Goal: Task Accomplishment & Management: Use online tool/utility

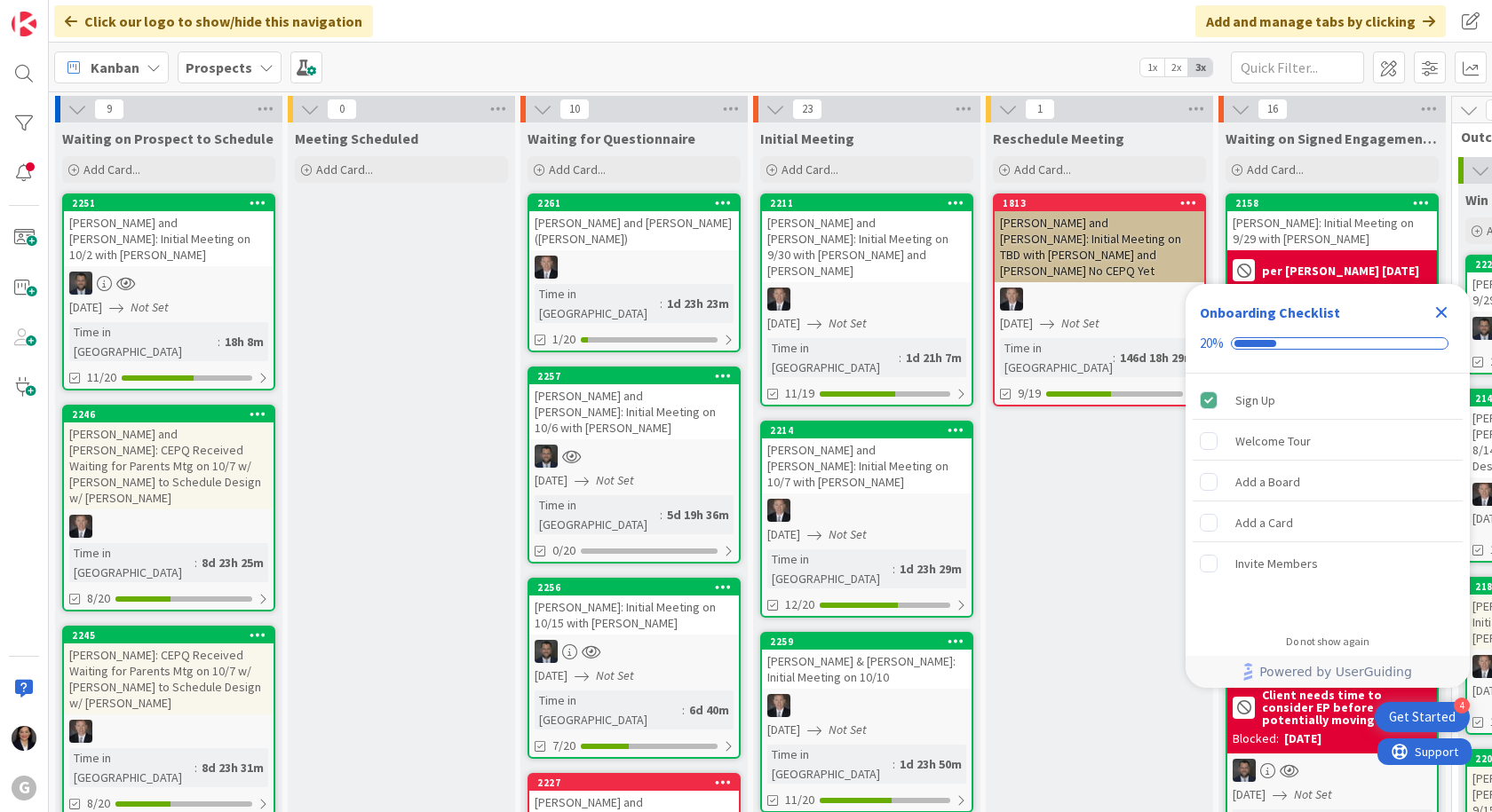
click at [214, 64] on b "Prospects" at bounding box center [219, 68] width 67 height 18
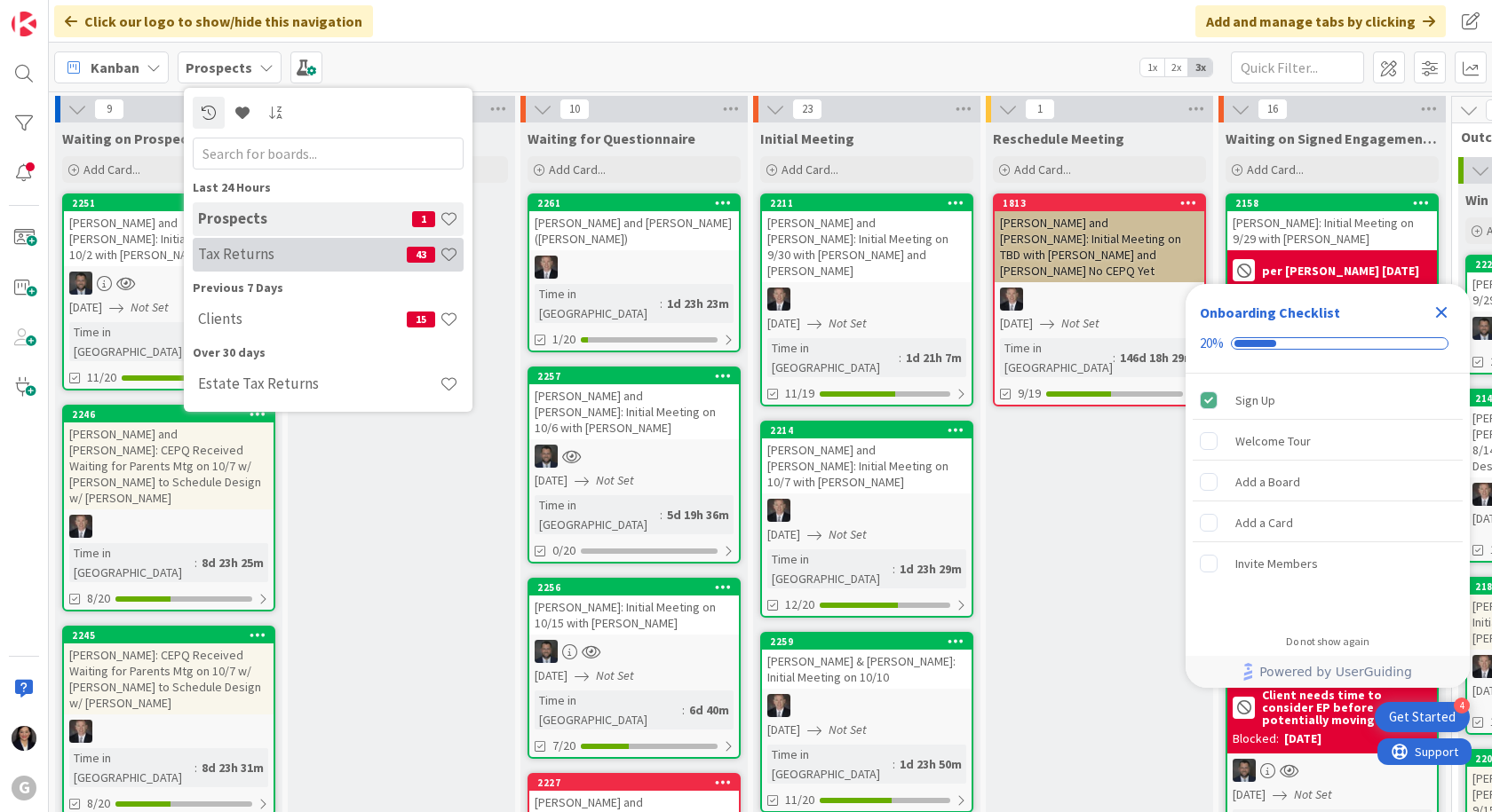
click at [226, 259] on h4 "Tax Returns" at bounding box center [301, 253] width 208 height 18
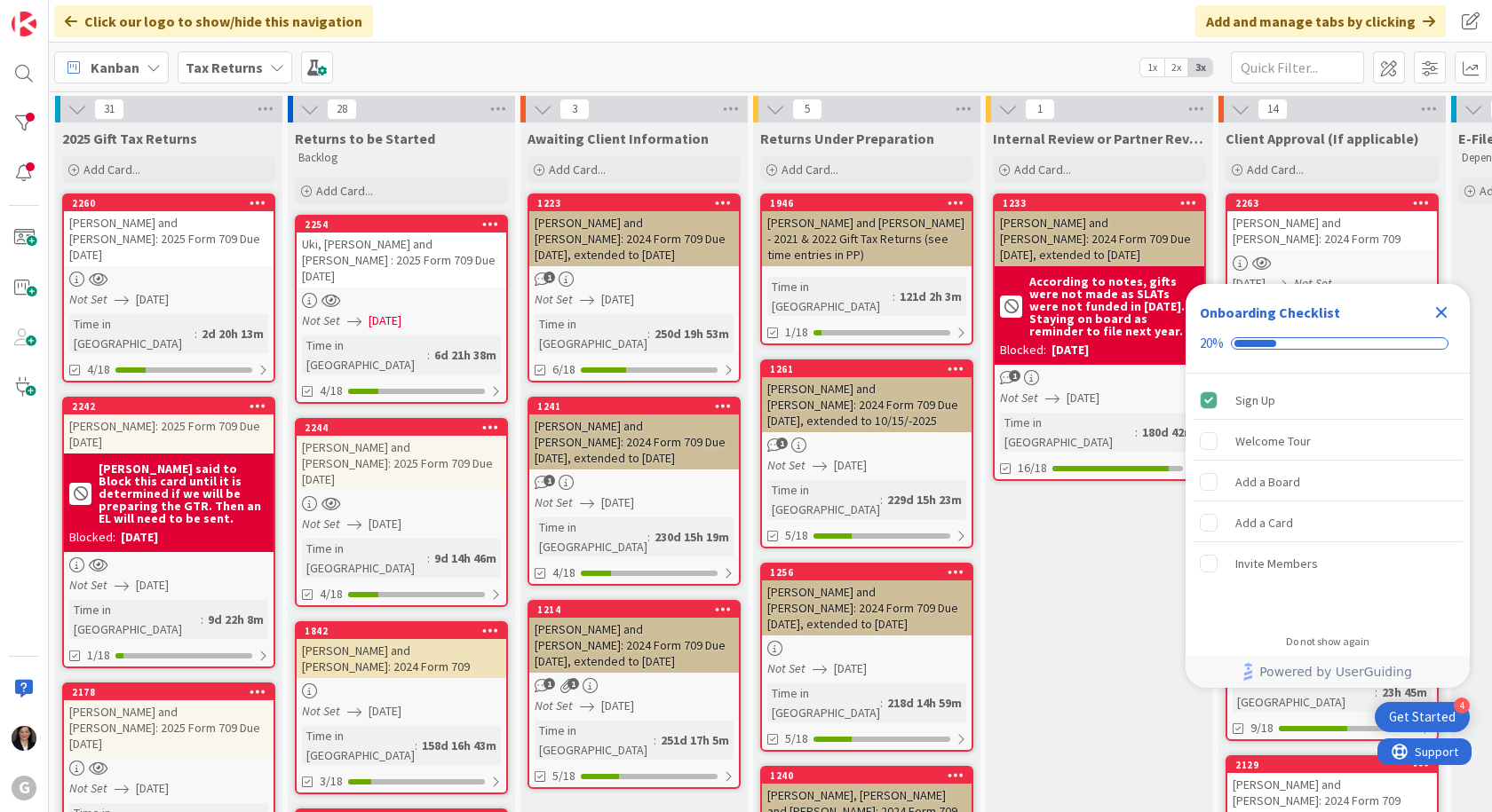
click at [1446, 311] on icon "Close Checklist" at bounding box center [1441, 313] width 22 height 22
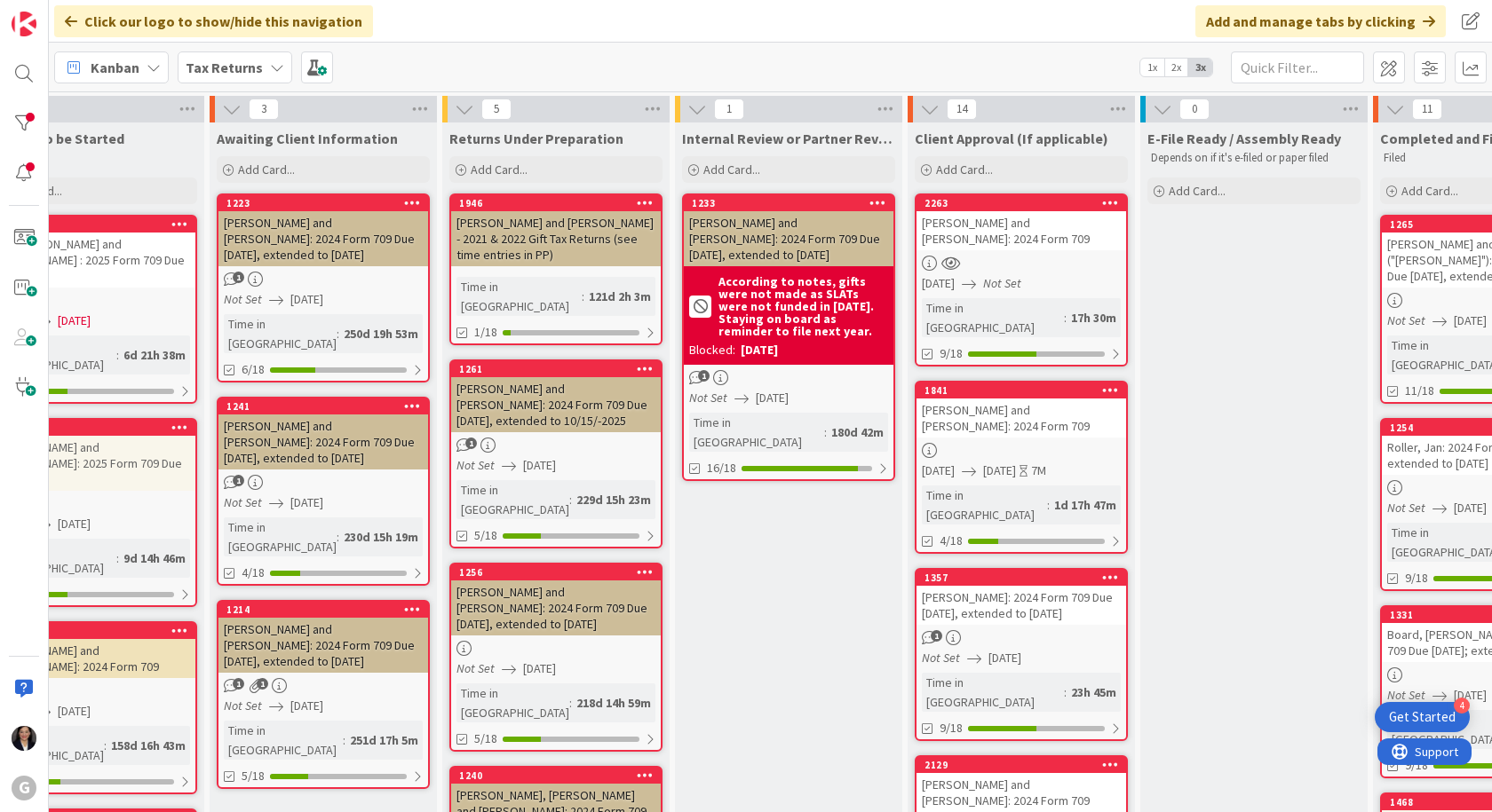
scroll to position [0, 341]
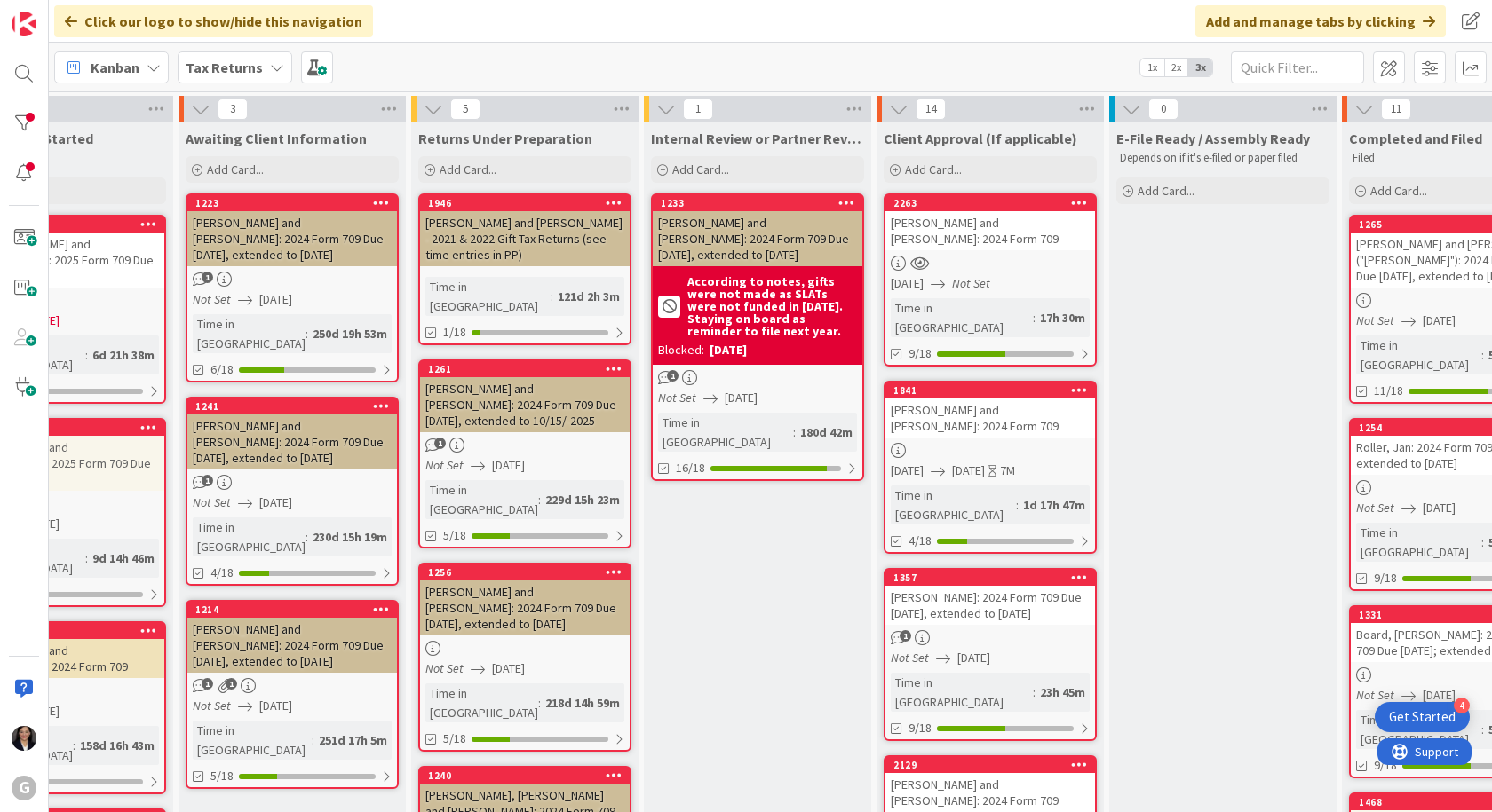
click at [970, 244] on div "[PERSON_NAME] and [PERSON_NAME]: 2024 Form 709" at bounding box center [990, 231] width 209 height 39
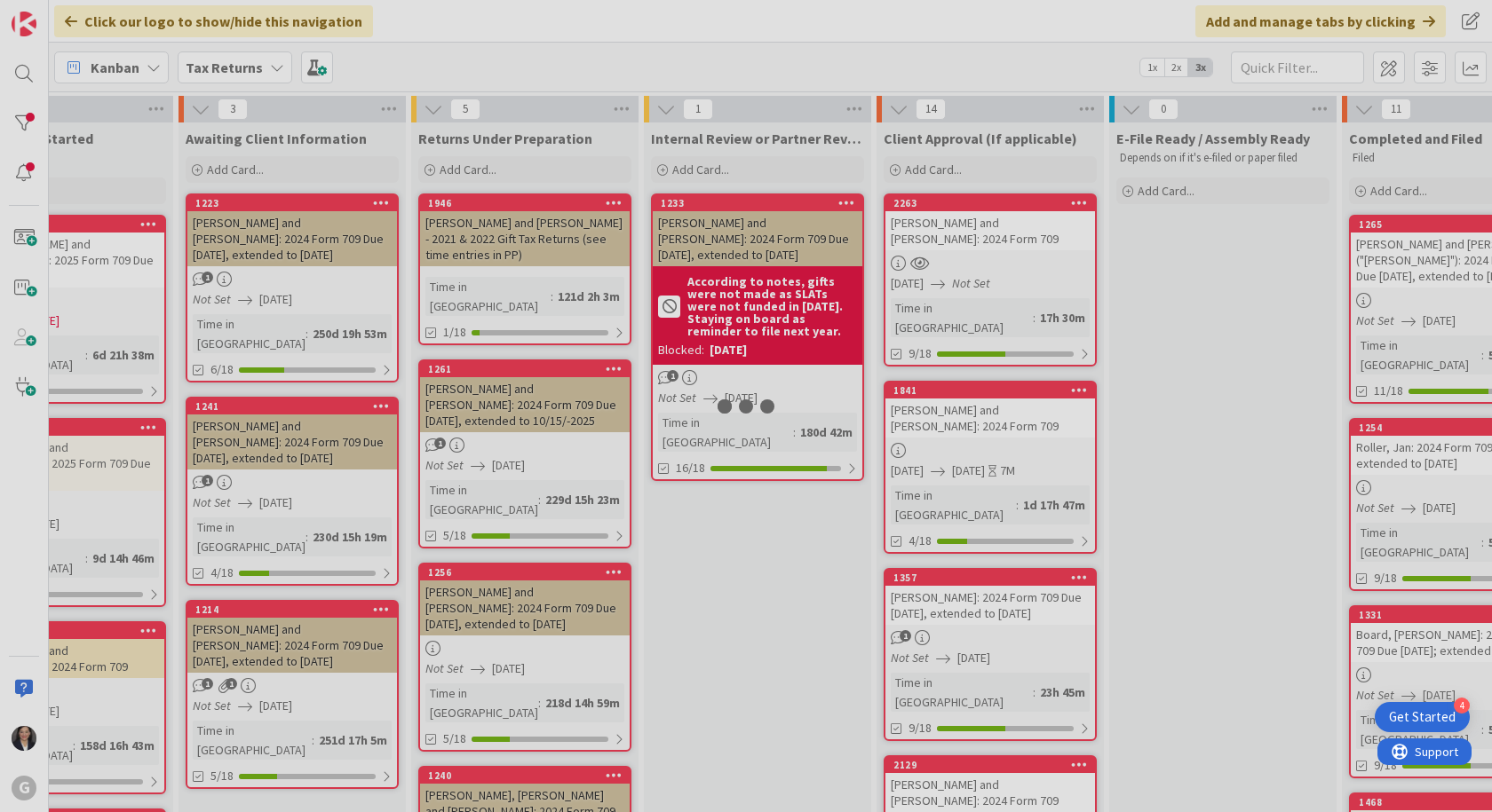
click at [970, 244] on div at bounding box center [746, 406] width 1492 height 812
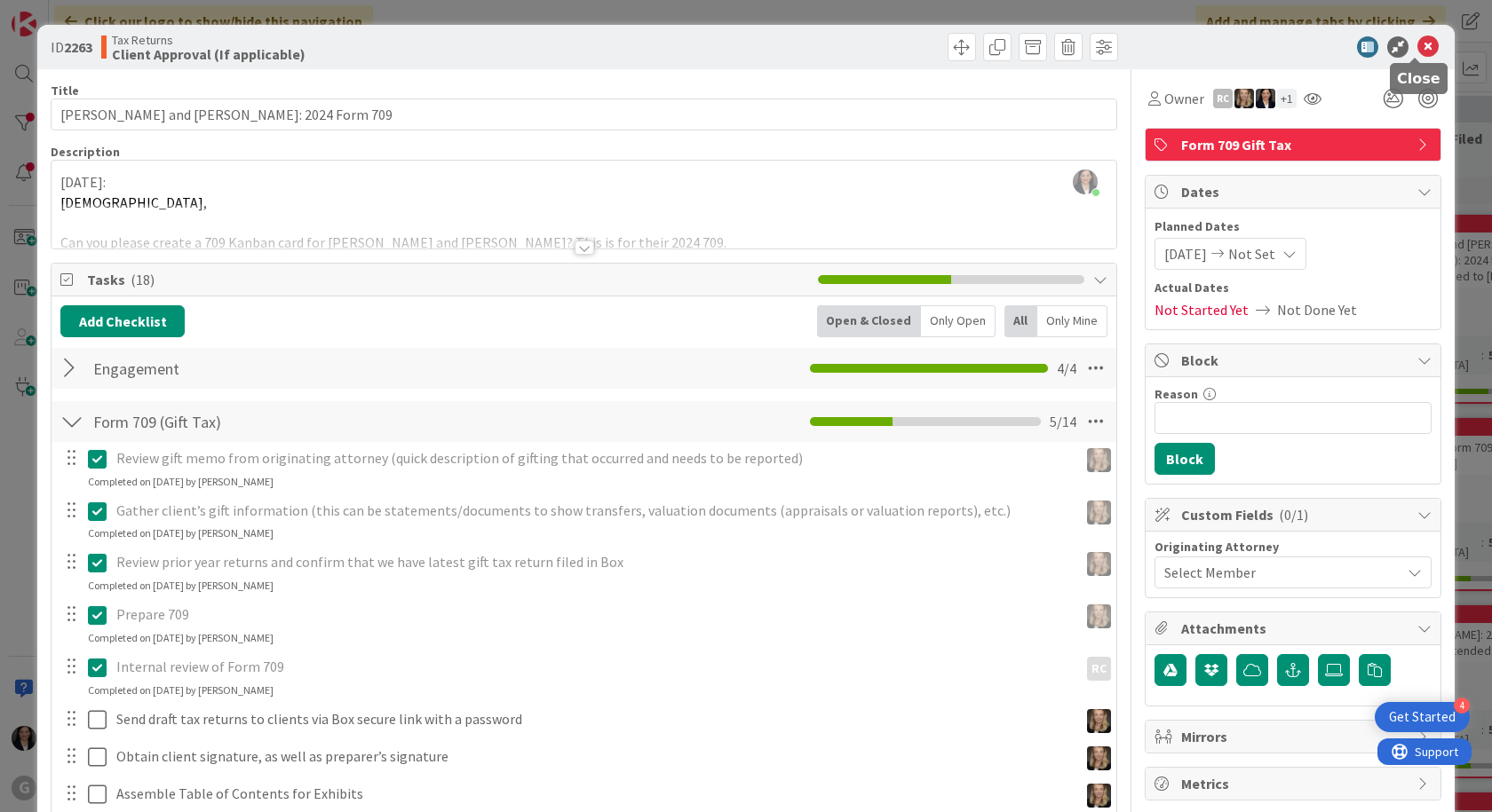
click at [1417, 51] on icon at bounding box center [1427, 47] width 22 height 22
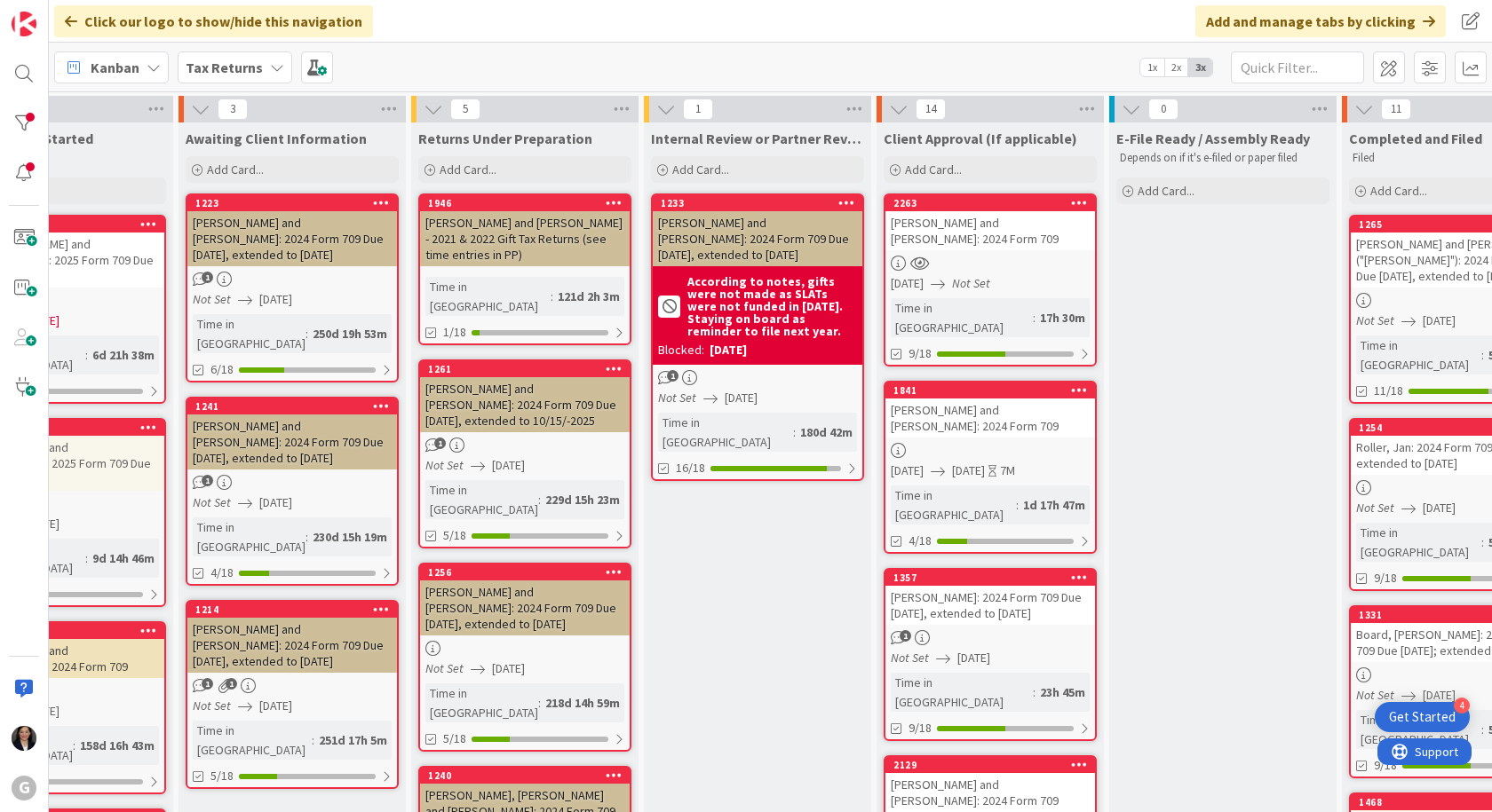
click at [981, 266] on div at bounding box center [990, 262] width 209 height 15
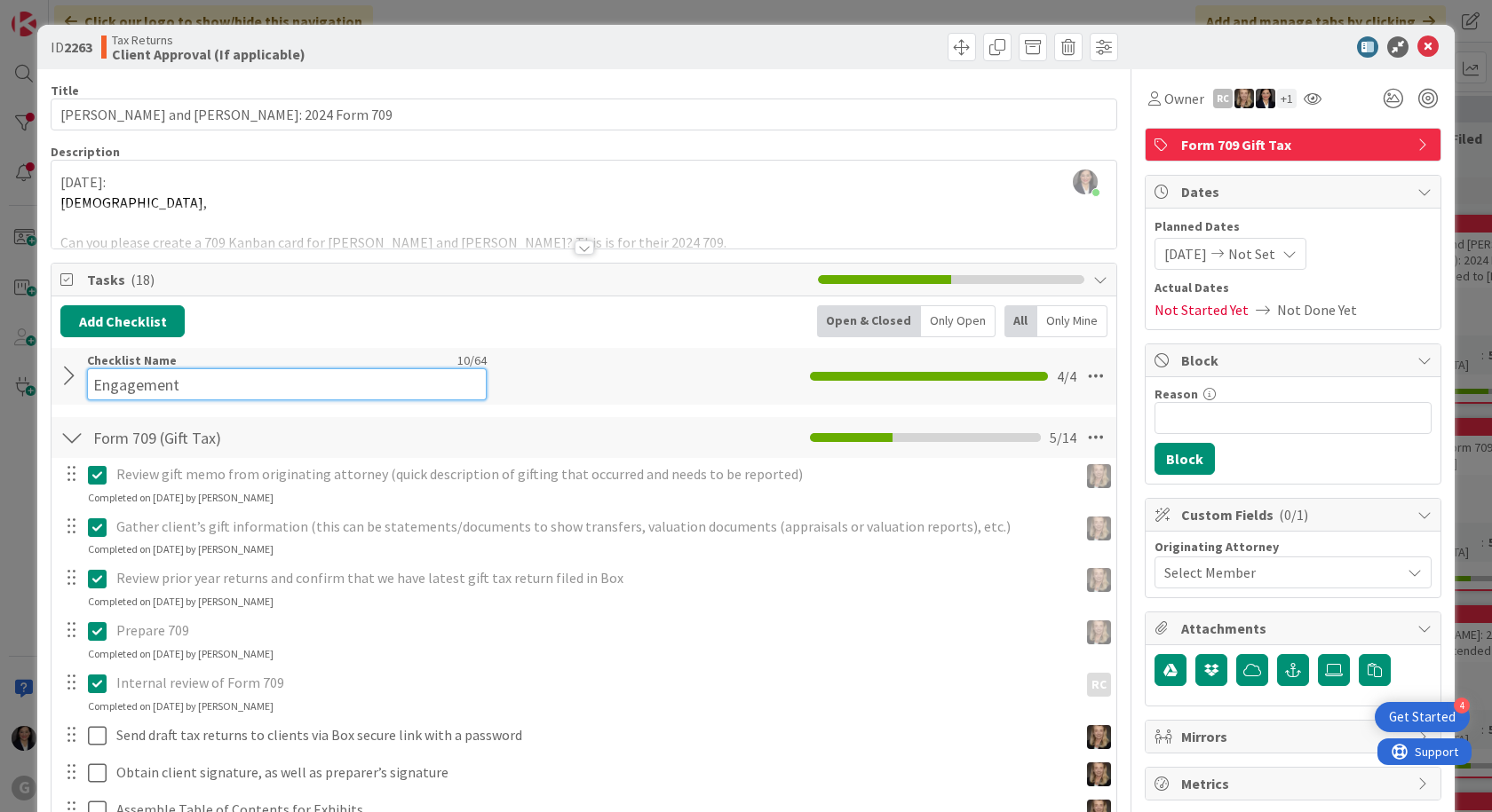
click at [158, 369] on input "Engagement" at bounding box center [287, 384] width 399 height 32
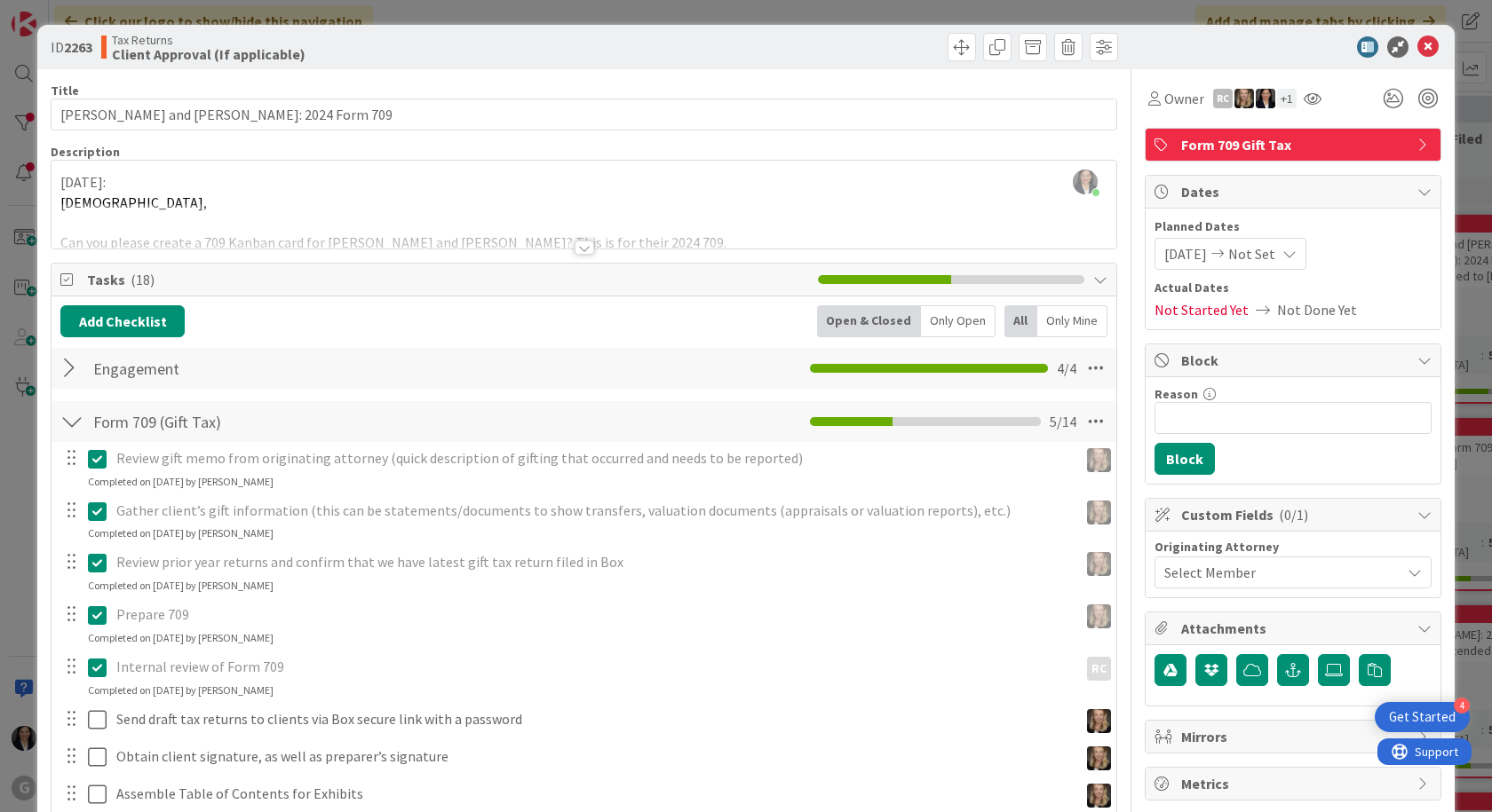
click at [68, 380] on div at bounding box center [72, 368] width 23 height 32
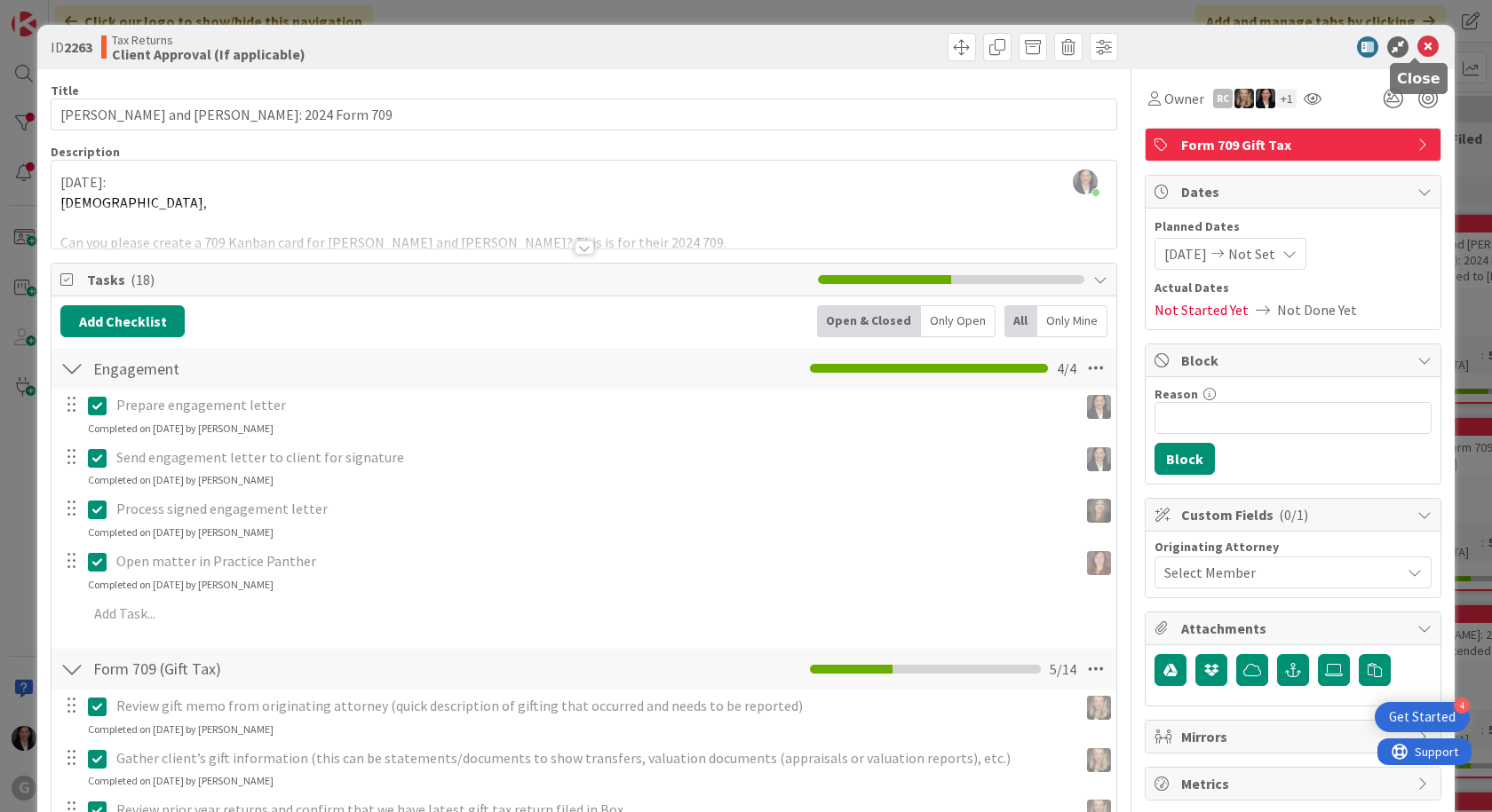
click at [1417, 47] on icon at bounding box center [1427, 47] width 22 height 22
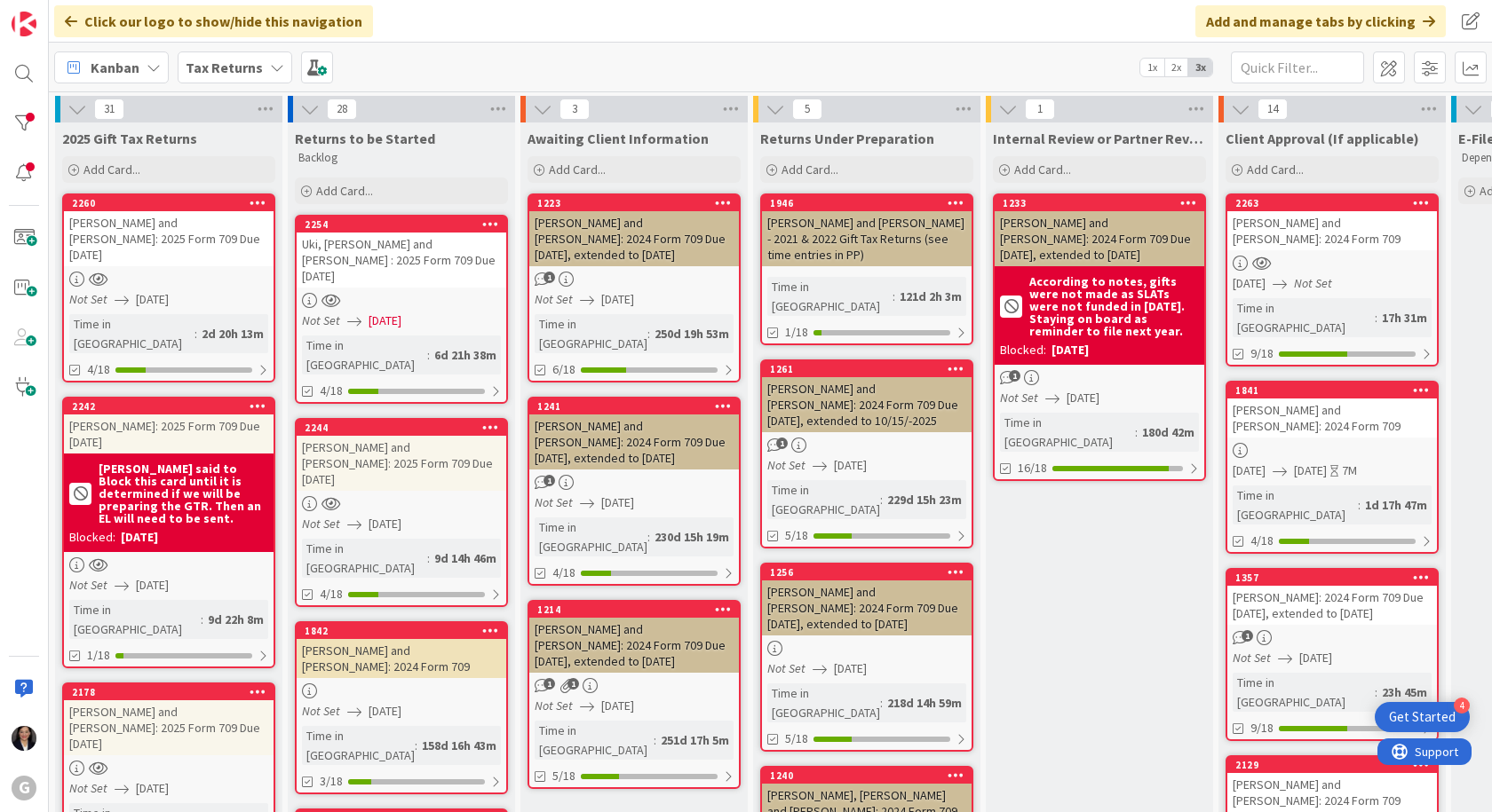
click at [286, 52] on div "Tax Returns" at bounding box center [235, 68] width 114 height 32
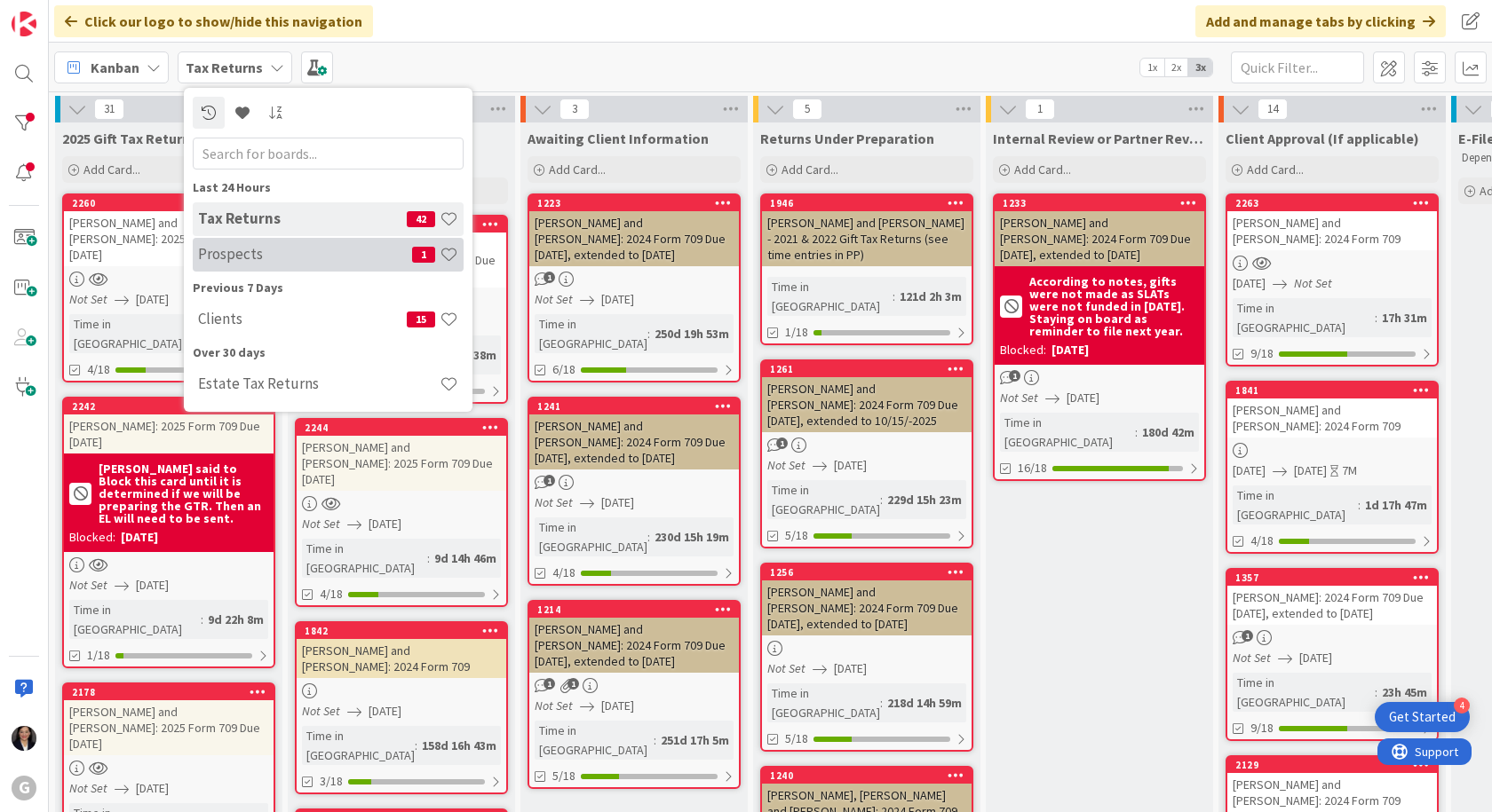
click at [249, 246] on h4 "Prospects" at bounding box center [304, 253] width 214 height 18
